Goal: Information Seeking & Learning: Learn about a topic

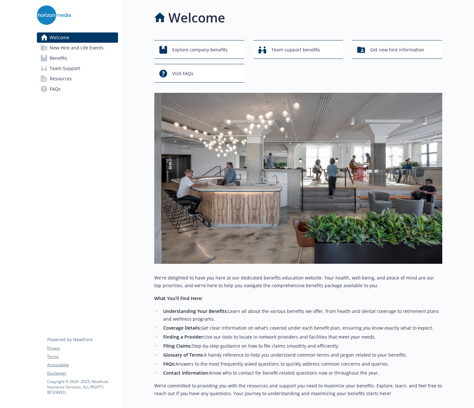
click at [96, 58] on link "Benefits" at bounding box center [77, 58] width 81 height 10
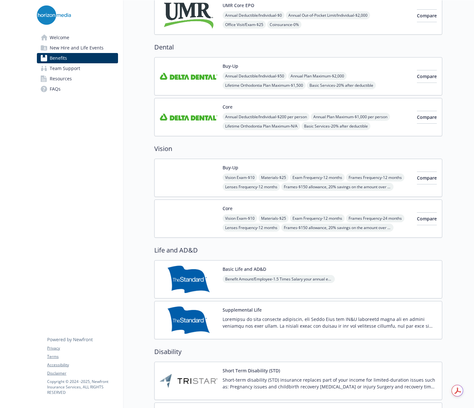
scroll to position [160, 0]
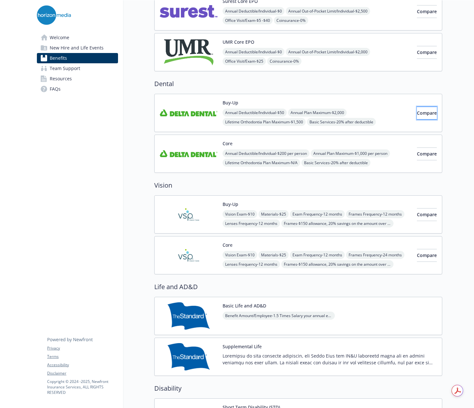
click at [419, 113] on span "Compare" at bounding box center [427, 113] width 20 height 6
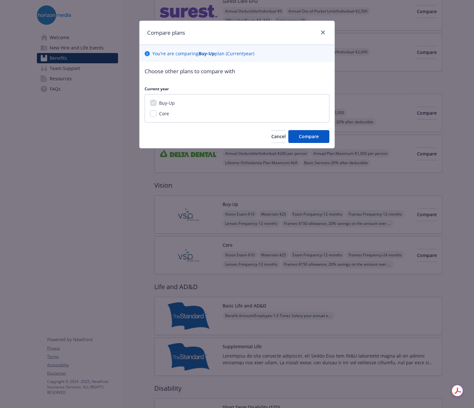
click at [165, 113] on span "Core" at bounding box center [164, 113] width 10 height 6
click at [157, 113] on input "Core" at bounding box center [153, 113] width 6 height 6
checkbox input "true"
click at [322, 140] on button "Compare" at bounding box center [308, 136] width 41 height 13
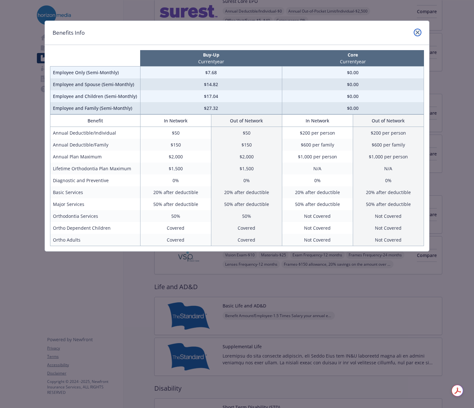
click at [416, 31] on icon "close" at bounding box center [418, 32] width 4 height 4
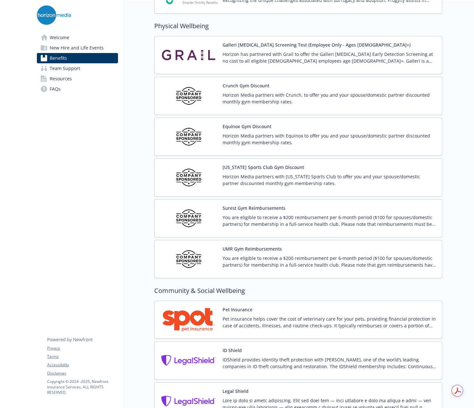
scroll to position [1395, 0]
click at [245, 130] on button "Equinox Gym Discount" at bounding box center [247, 127] width 49 height 7
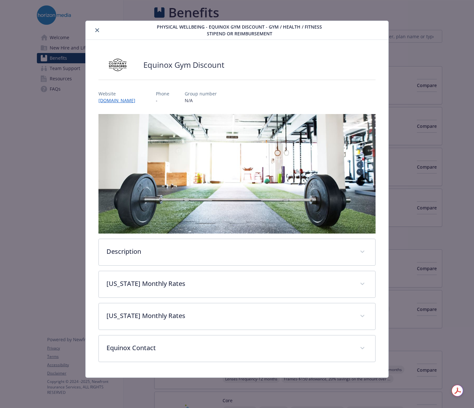
scroll to position [1395, 0]
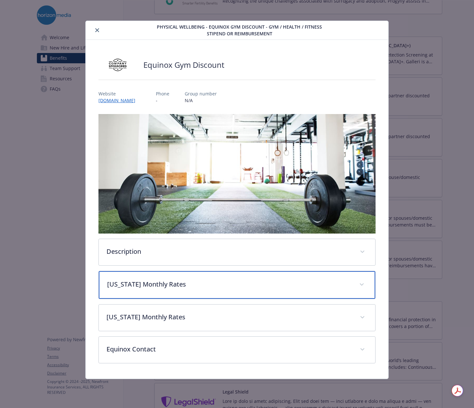
click at [199, 284] on p "[US_STATE] Monthly Rates" at bounding box center [229, 284] width 245 height 10
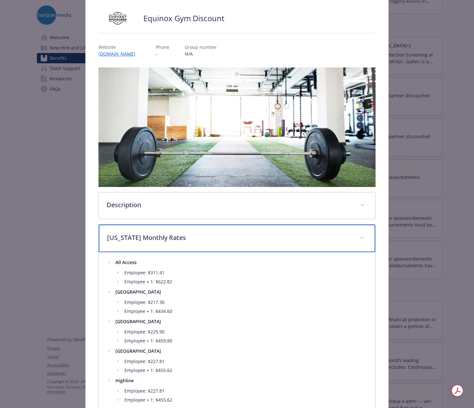
scroll to position [96, 0]
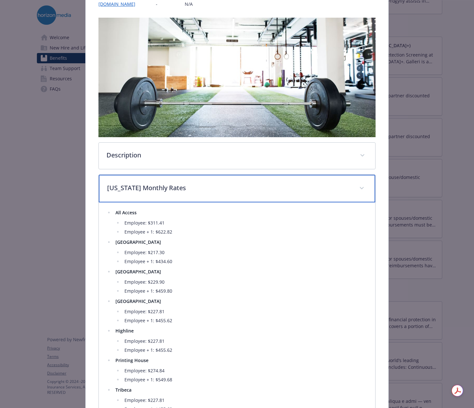
click at [187, 188] on p "[US_STATE] Monthly Rates" at bounding box center [229, 188] width 245 height 10
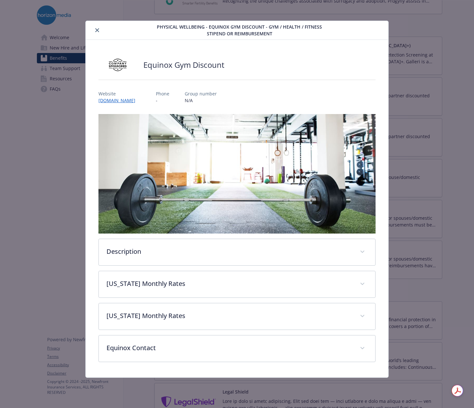
click at [96, 31] on icon "close" at bounding box center [97, 30] width 4 height 4
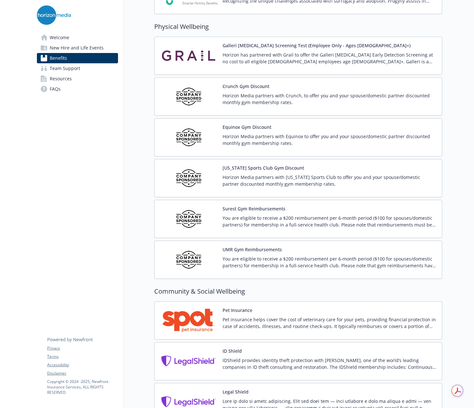
click at [279, 213] on div "Surest Gym Reimbursements You are eligible to receive a $200 reimbursement per …" at bounding box center [330, 218] width 214 height 27
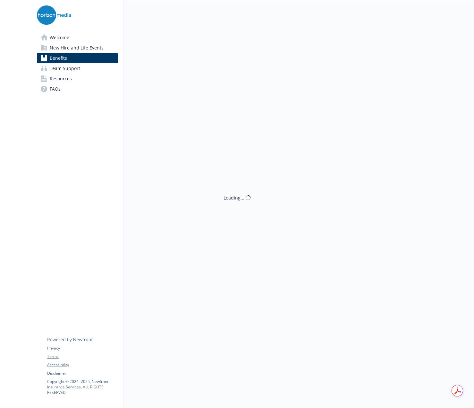
scroll to position [1395, 0]
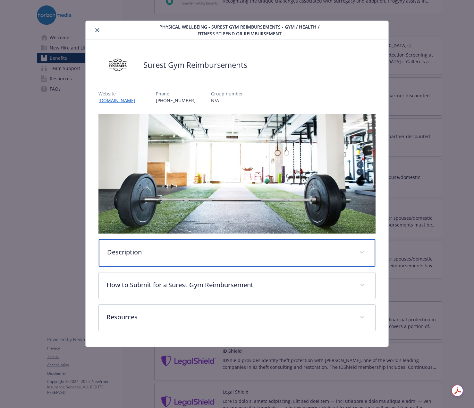
click at [219, 253] on p "Description" at bounding box center [229, 252] width 245 height 10
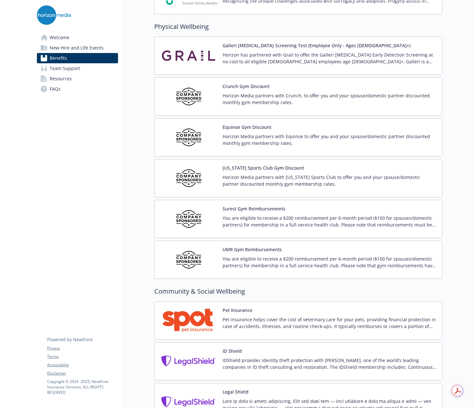
click at [265, 138] on p "Horizon Media partners with Equinox to offer you and your spouse/domestic partn…" at bounding box center [330, 139] width 214 height 13
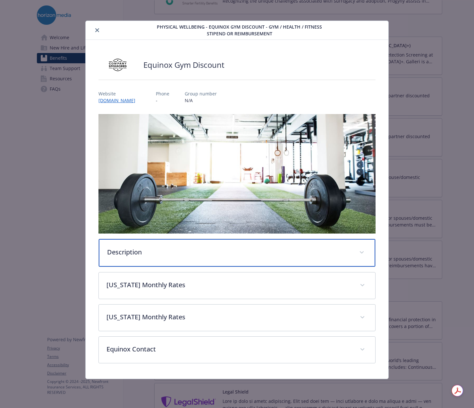
click at [240, 255] on p "Description" at bounding box center [229, 252] width 245 height 10
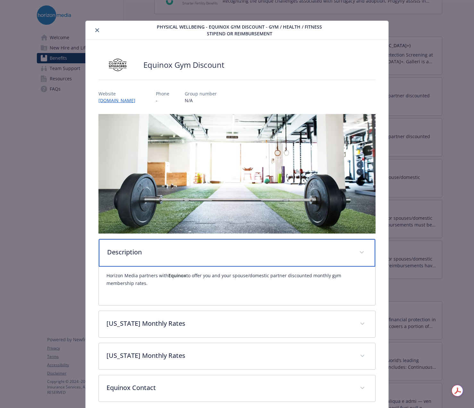
click at [240, 255] on p "Description" at bounding box center [229, 252] width 245 height 10
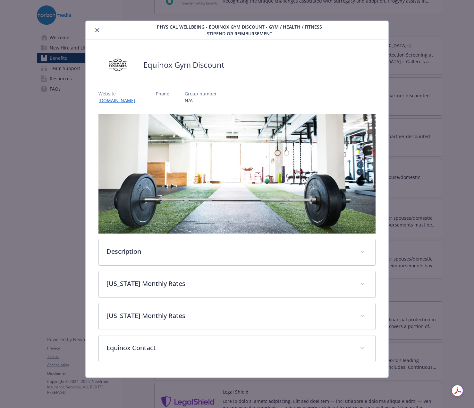
click at [227, 269] on div "Description Horizon Media partners with Equinox to offer you and your spouse/do…" at bounding box center [237, 238] width 277 height 248
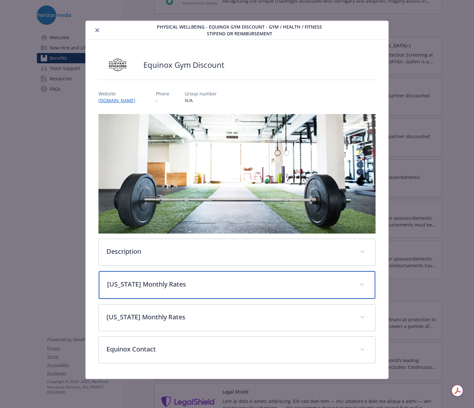
click at [227, 285] on p "[US_STATE] Monthly Rates" at bounding box center [229, 284] width 245 height 10
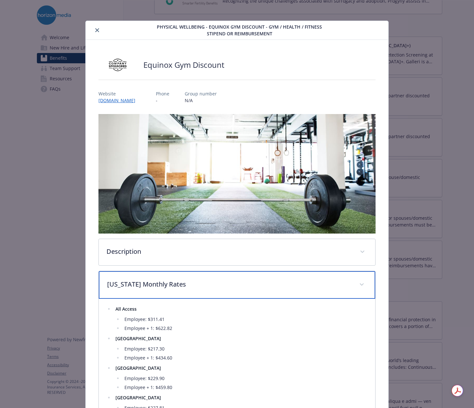
scroll to position [128, 0]
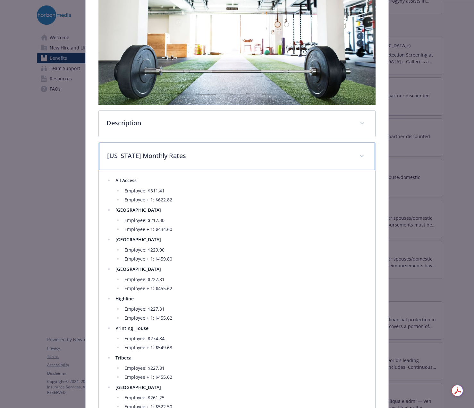
click at [228, 154] on p "[US_STATE] Monthly Rates" at bounding box center [229, 156] width 245 height 10
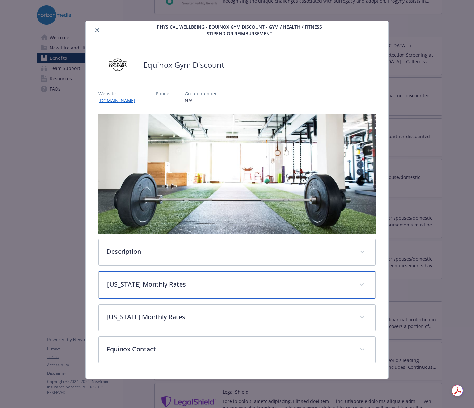
scroll to position [0, 0]
click at [197, 291] on div "[US_STATE] Monthly Rates" at bounding box center [237, 285] width 277 height 28
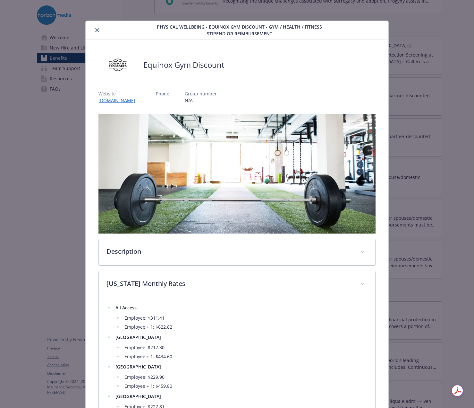
click at [100, 28] on div "details for plan Physical Wellbeing - Equinox Gym Discount - Gym / Health / Fit…" at bounding box center [119, 30] width 62 height 8
click at [95, 32] on icon "close" at bounding box center [97, 30] width 4 height 4
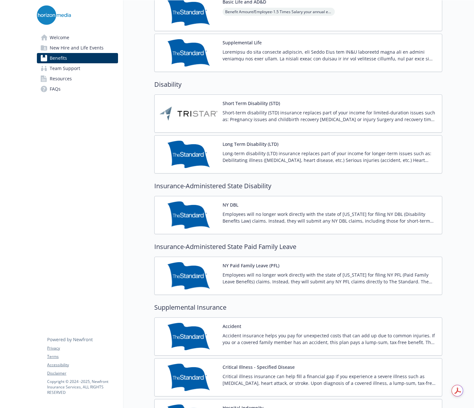
scroll to position [271, 0]
